Goal: Information Seeking & Learning: Learn about a topic

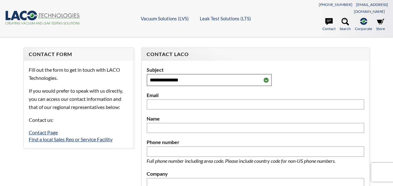
select select "Language Translate Widget"
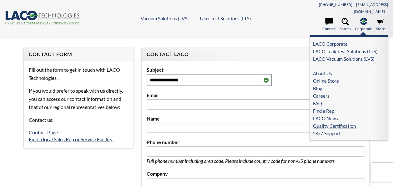
click at [324, 122] on link "Quality Certification" at bounding box center [347, 126] width 69 height 8
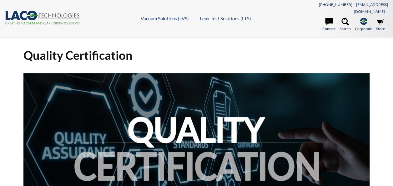
select select "Language Translate Widget"
